Goal: Transaction & Acquisition: Purchase product/service

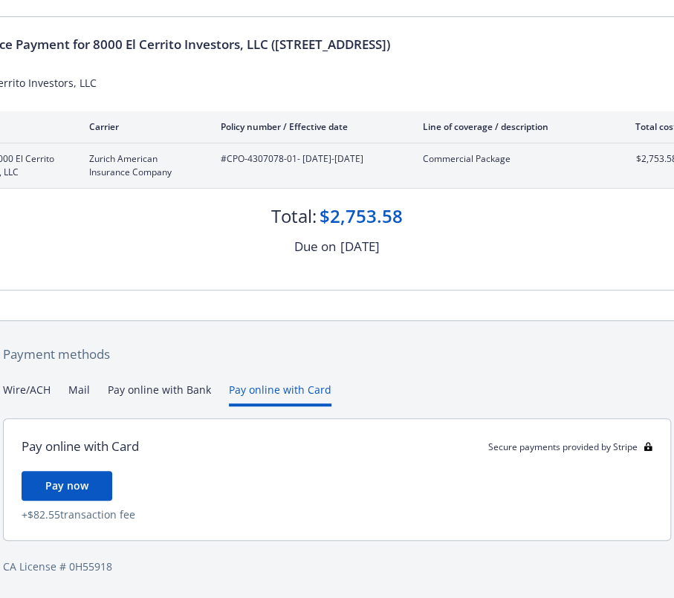
scroll to position [137, 0]
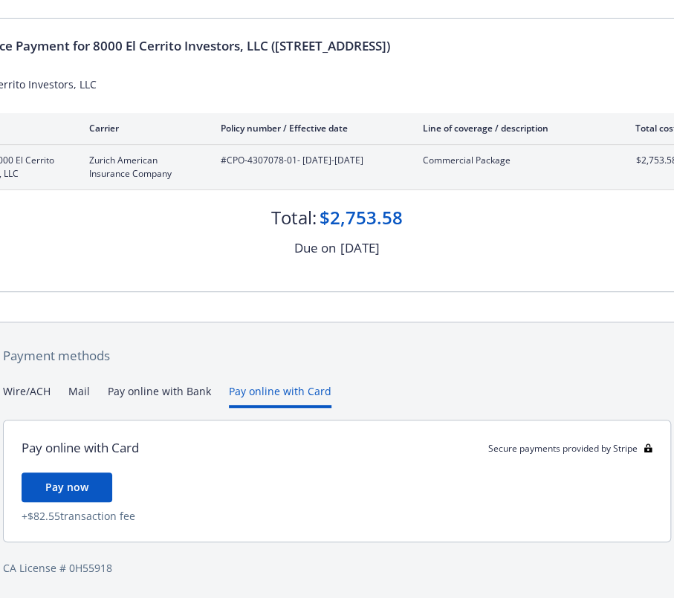
click at [239, 380] on div "Payment methods Wire/ACH Mail Pay online with Bank Pay online with Card Pay onl…" at bounding box center [337, 462] width 674 height 278
click at [167, 390] on button "Pay online with Bank" at bounding box center [159, 396] width 103 height 25
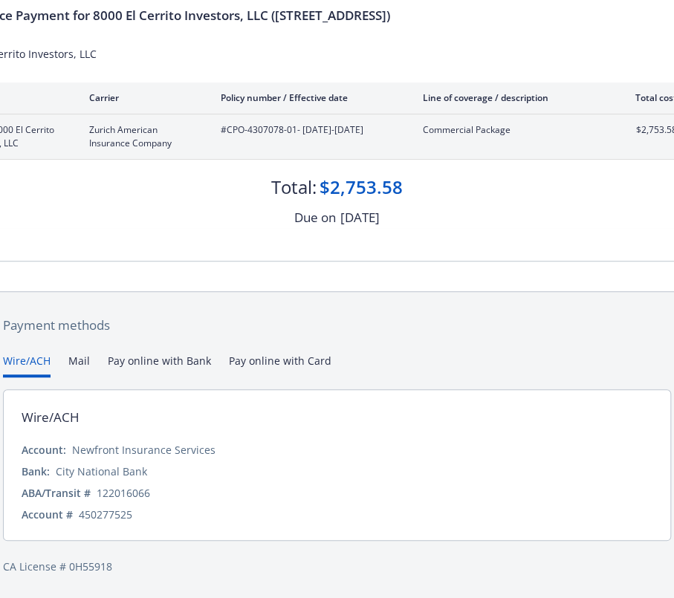
scroll to position [166, 0]
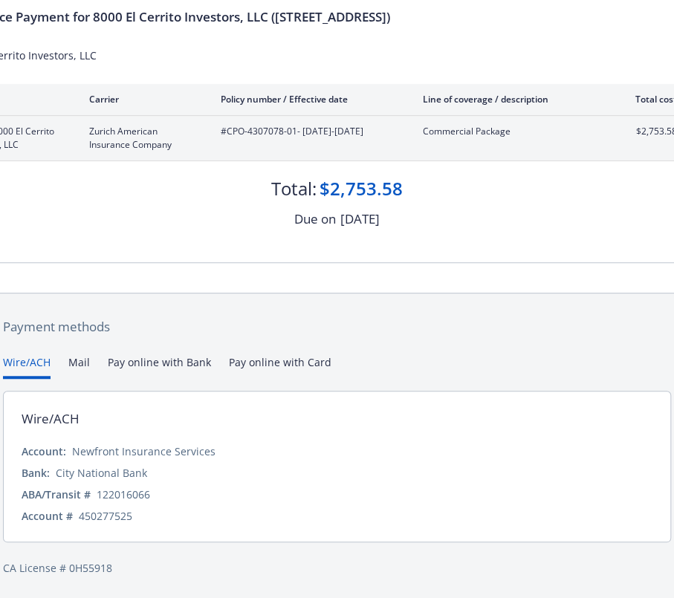
click at [34, 319] on div "Payment methods Wire/ACH Mail Pay online with Bank Pay online with Card Wire/AC…" at bounding box center [337, 447] width 674 height 307
click at [70, 361] on button "Mail" at bounding box center [79, 367] width 22 height 25
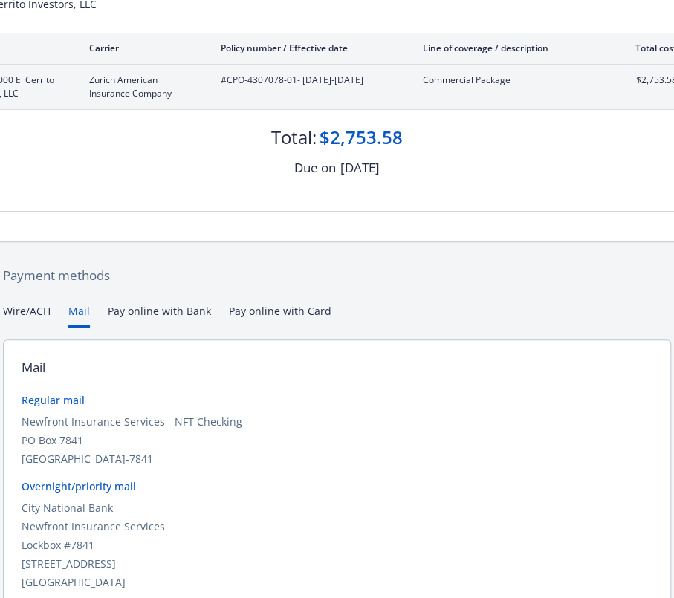
scroll to position [283, 0]
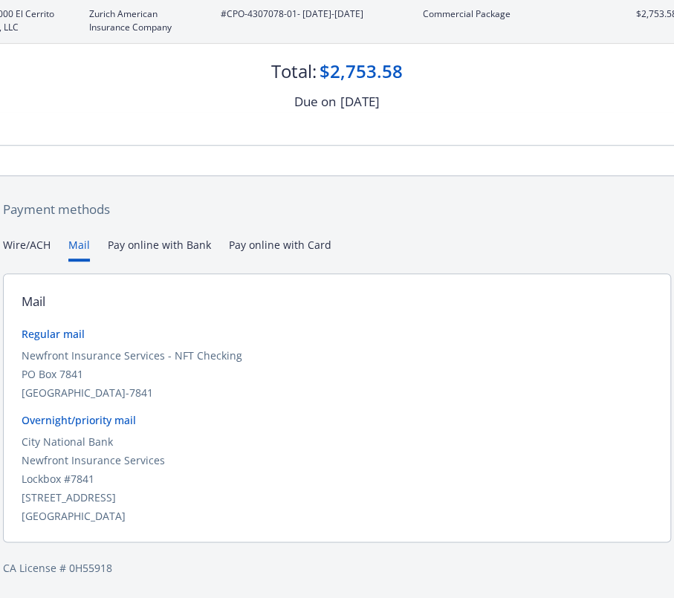
drag, startPoint x: 21, startPoint y: 353, endPoint x: 167, endPoint y: 387, distance: 150.4
click at [167, 387] on div "Newfront Insurance Services - NFT Checking [STREET_ADDRESS]" at bounding box center [337, 374] width 631 height 53
drag, startPoint x: 167, startPoint y: 387, endPoint x: 65, endPoint y: 355, distance: 107.0
copy div "Newfront Insurance Services - NFT Checking [STREET_ADDRESS]"
